Goal: Information Seeking & Learning: Learn about a topic

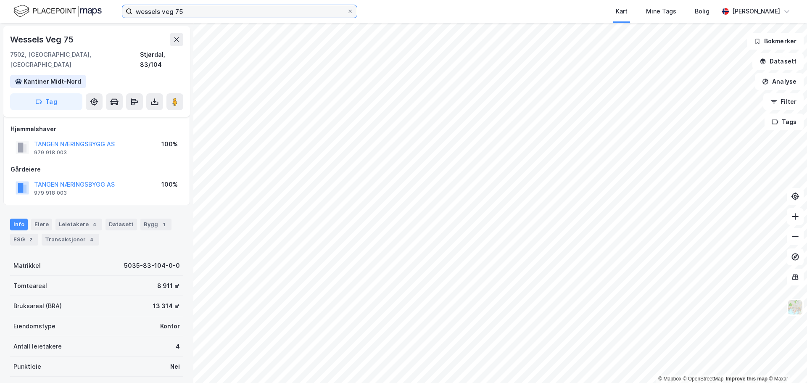
drag, startPoint x: 0, startPoint y: 0, endPoint x: 176, endPoint y: 11, distance: 176.1
click at [176, 11] on input "wessels veg 75" at bounding box center [239, 11] width 214 height 13
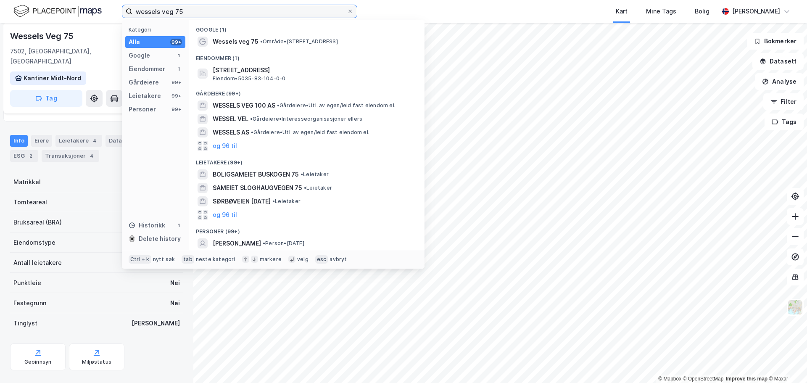
click at [176, 11] on input "wessels veg 75" at bounding box center [239, 11] width 214 height 13
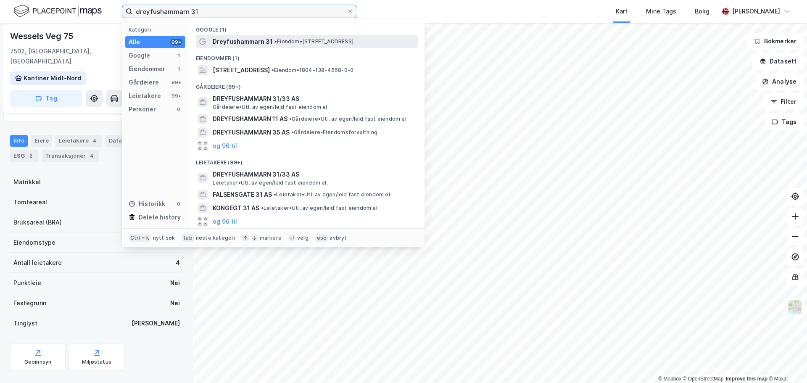
type input "dreyfushammarn 31"
click at [264, 37] on span "Dreyfushammarn 31" at bounding box center [243, 42] width 60 height 10
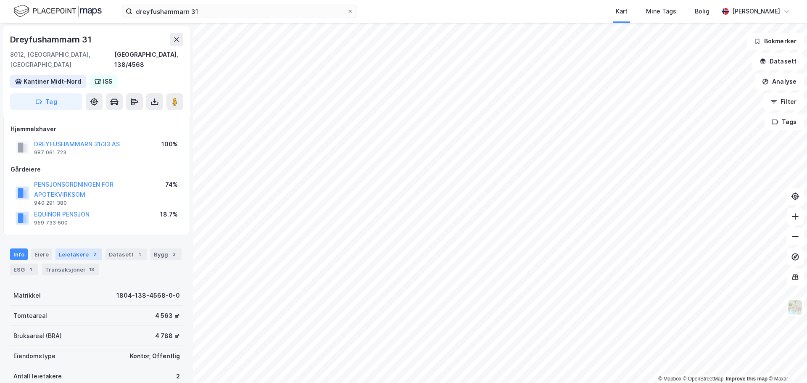
click at [72, 248] on div "Leietakere 2" at bounding box center [79, 254] width 47 height 12
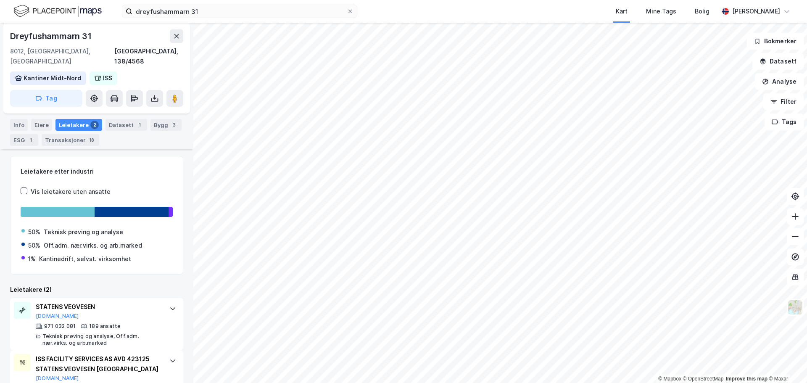
scroll to position [152, 0]
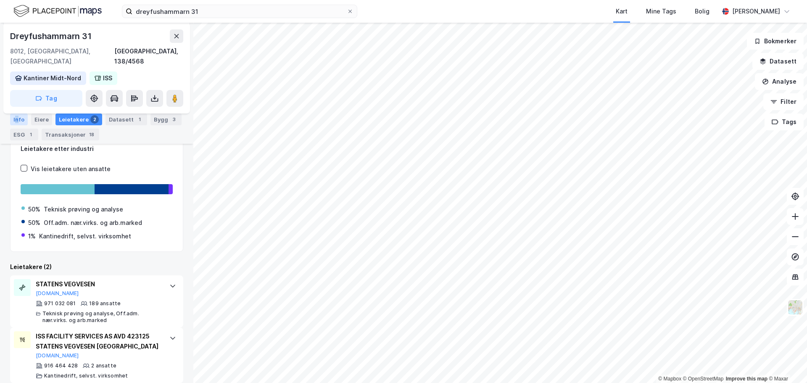
click at [17, 122] on div "Info" at bounding box center [19, 120] width 18 height 12
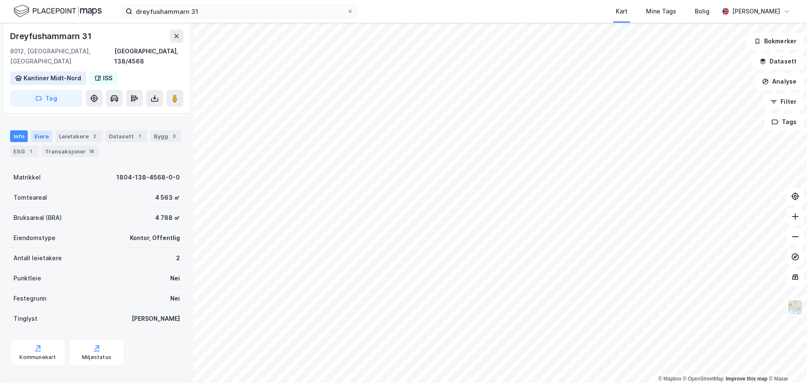
click at [42, 130] on div "Eiere" at bounding box center [41, 136] width 21 height 12
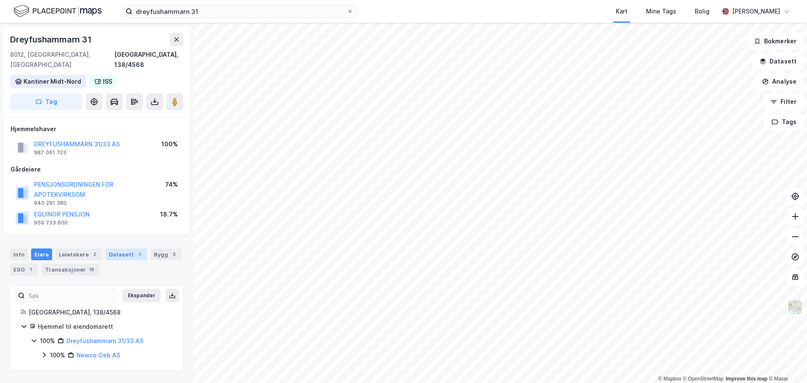
click at [135, 250] on div "1" at bounding box center [139, 254] width 8 height 8
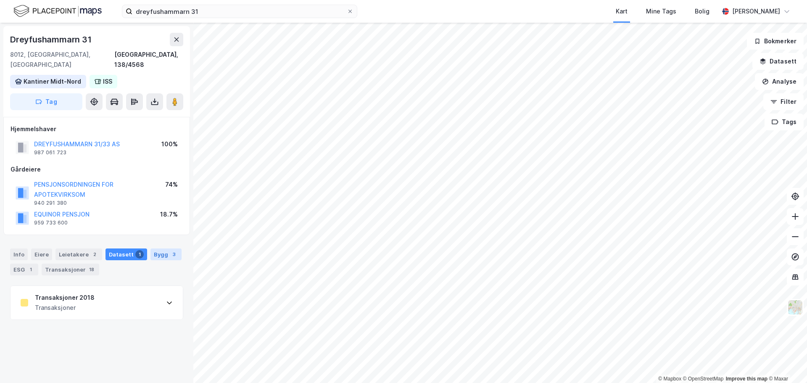
click at [151, 248] on div "Bygg 3" at bounding box center [166, 254] width 31 height 12
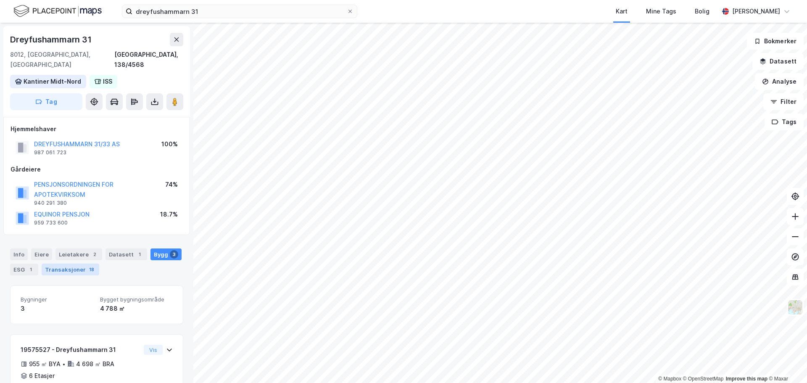
click at [87, 265] on div "18" at bounding box center [91, 269] width 8 height 8
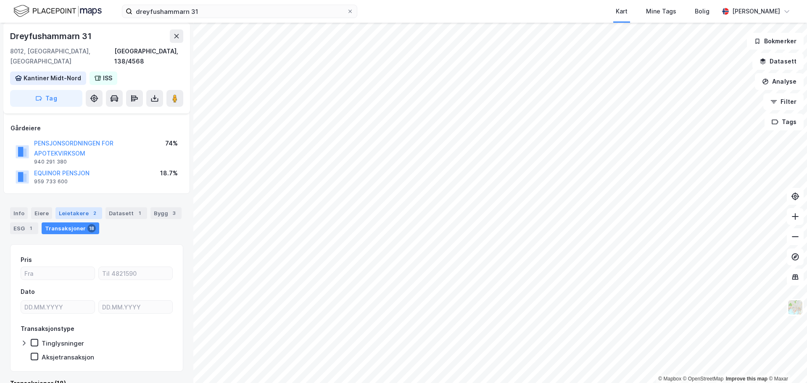
scroll to position [42, 0]
click at [90, 209] on div "2" at bounding box center [94, 213] width 8 height 8
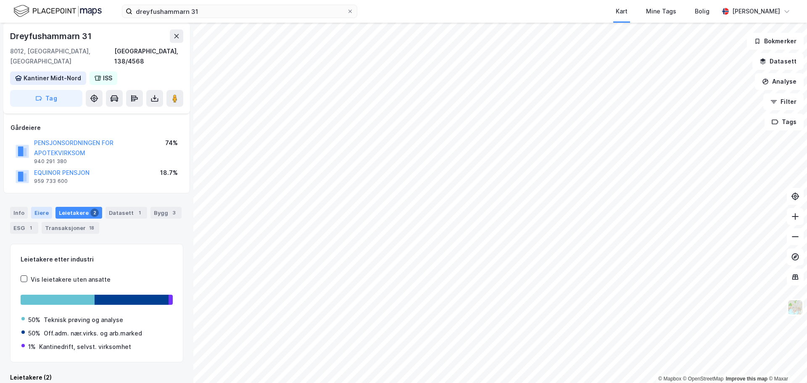
click at [35, 207] on div "Eiere" at bounding box center [41, 213] width 21 height 12
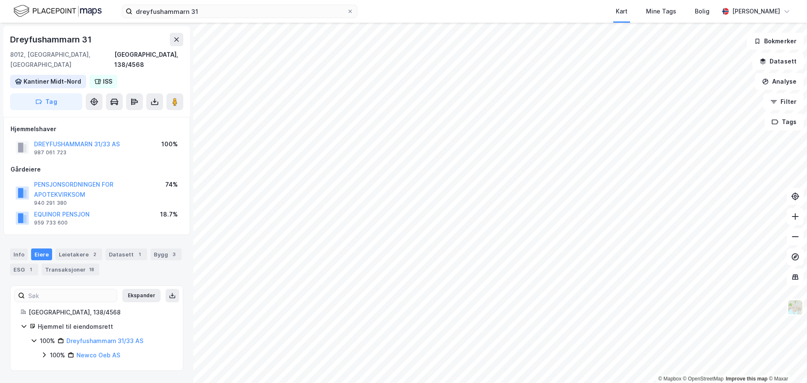
click at [97, 258] on div "Info Eiere Leietakere 2 Datasett 1 Bygg 3 ESG 1 Transaksjoner 18" at bounding box center [96, 261] width 173 height 27
click at [91, 265] on div "18" at bounding box center [91, 269] width 8 height 8
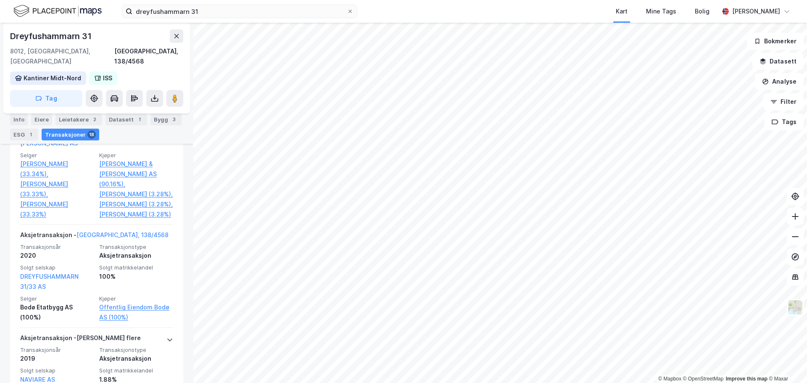
scroll to position [841, 0]
